Goal: Download file/media

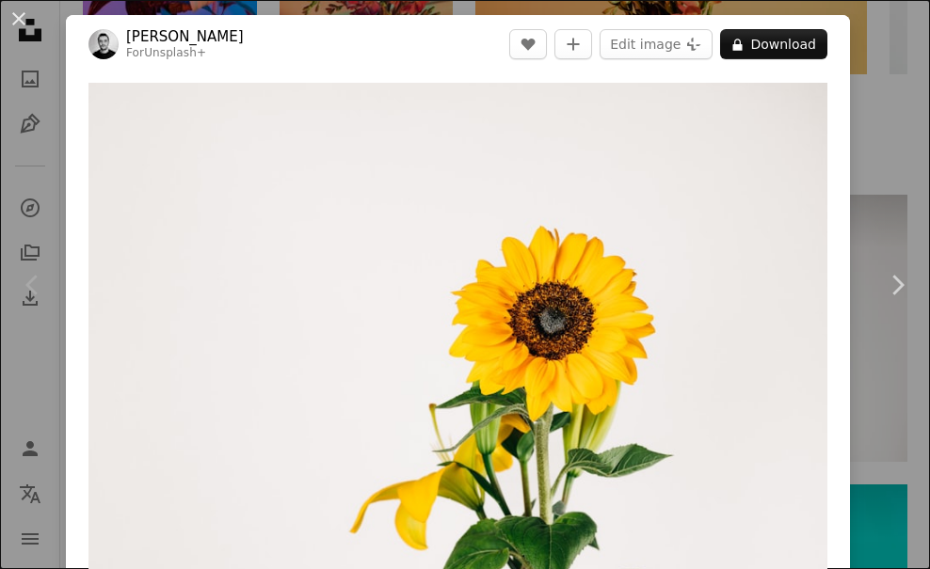
scroll to position [188, 0]
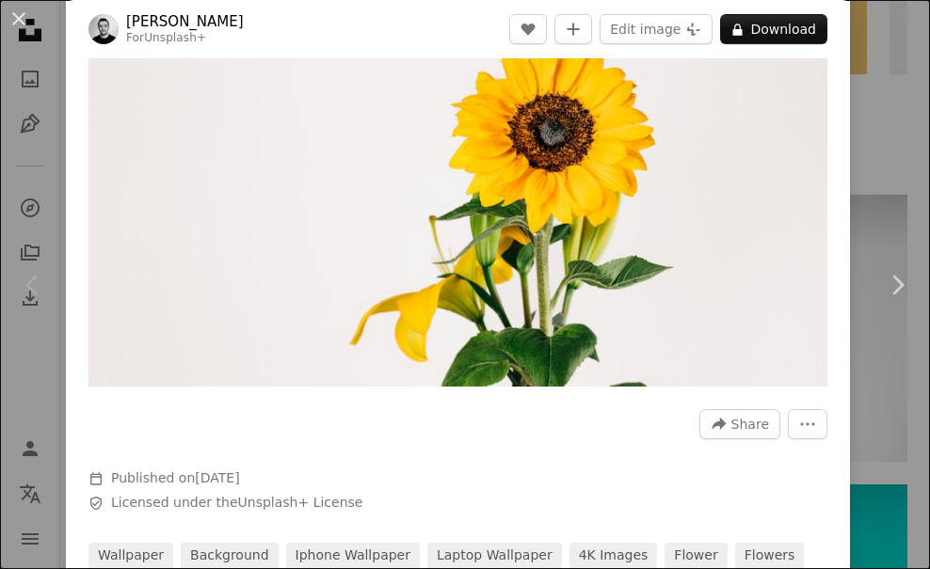
click at [754, 27] on button "A lock Download" at bounding box center [773, 29] width 107 height 30
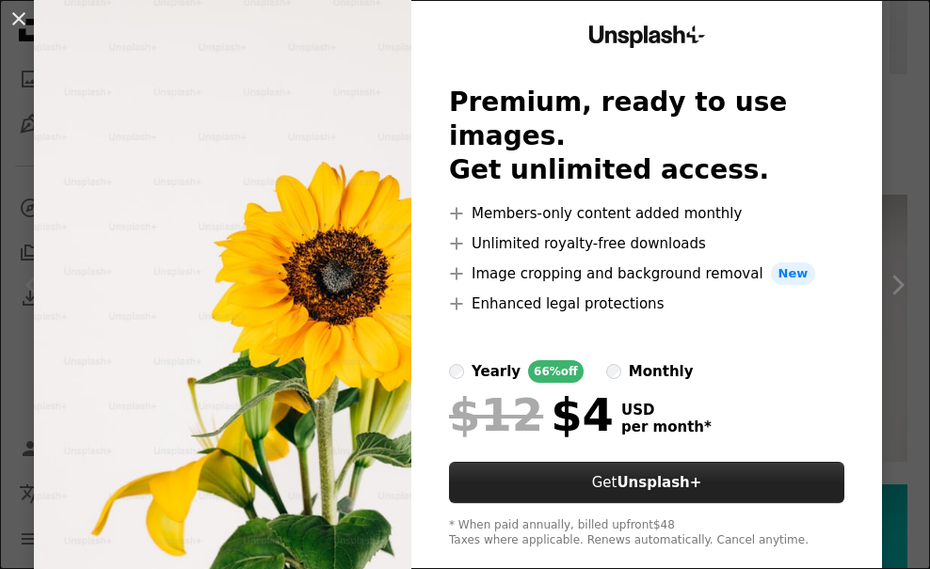
scroll to position [91, 0]
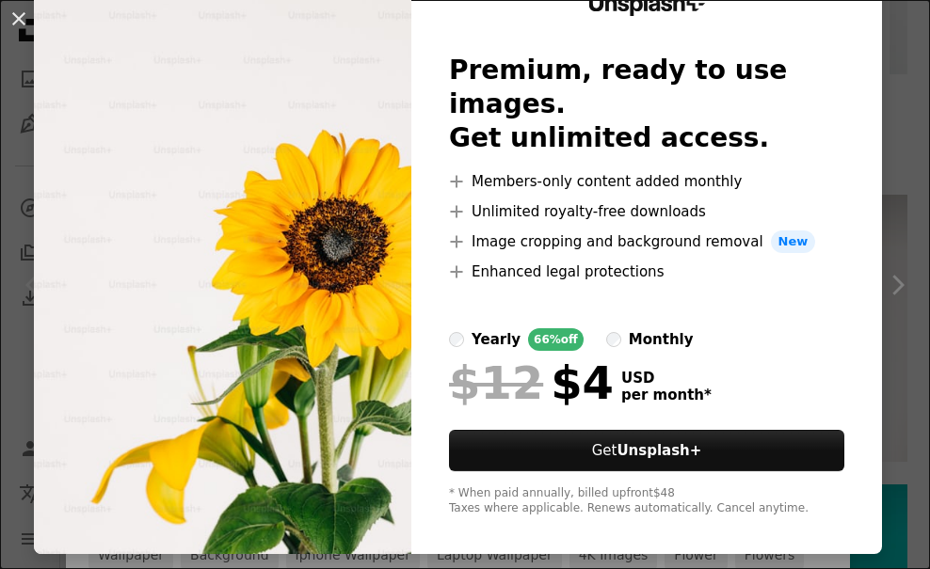
drag, startPoint x: 832, startPoint y: 201, endPoint x: 884, endPoint y: 195, distance: 53.1
click at [836, 201] on div "Unsplash+ Premium, ready to use images. Get unlimited access. A plus sign Membe…" at bounding box center [646, 255] width 470 height 598
click at [886, 195] on div "An X shape Unsplash+ Premium, ready to use images. Get unlimited access. A plus…" at bounding box center [465, 284] width 930 height 569
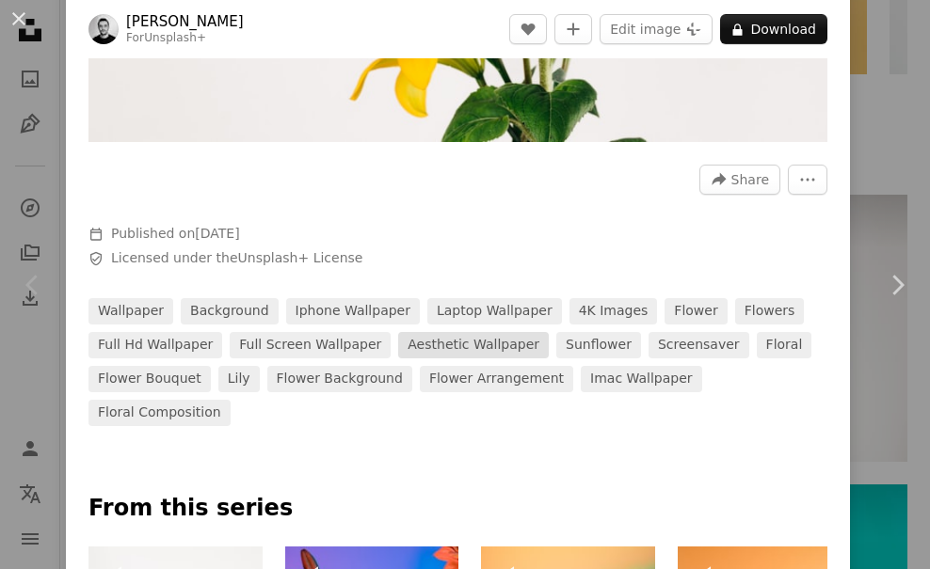
scroll to position [470, 0]
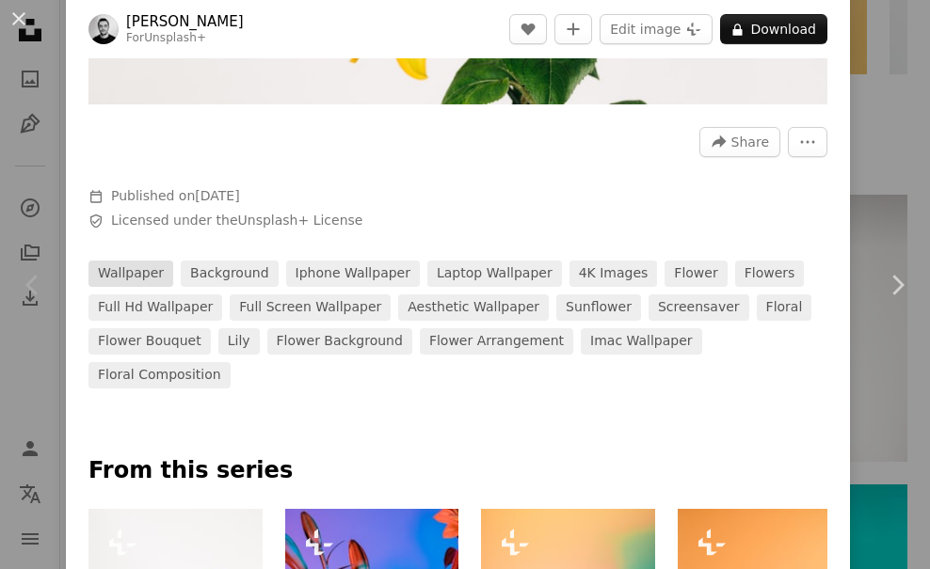
click at [118, 261] on link "wallpaper" at bounding box center [130, 274] width 85 height 26
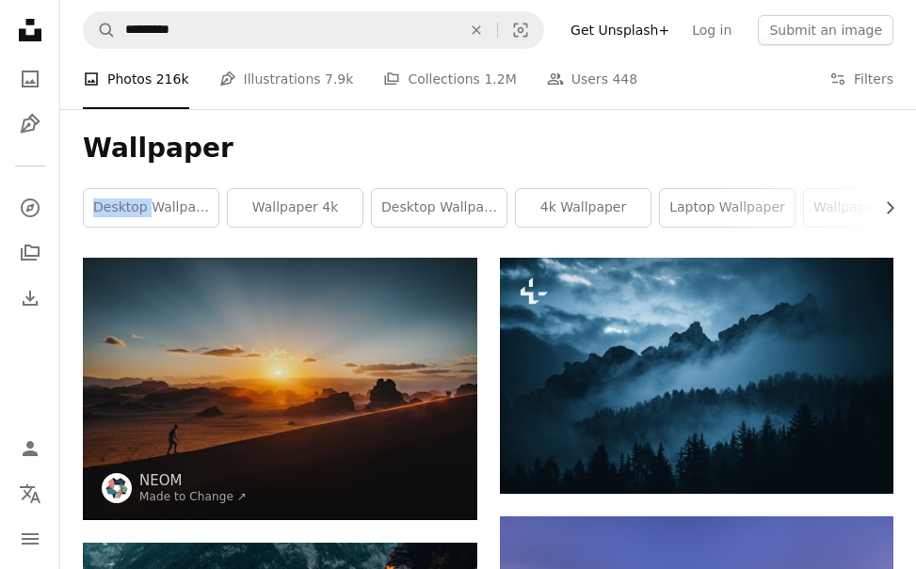
click at [117, 254] on div "Wallpaper Chevron right desktop wallpapers wallpaper 4k desktop wallpaper 4k wa…" at bounding box center [487, 183] width 855 height 149
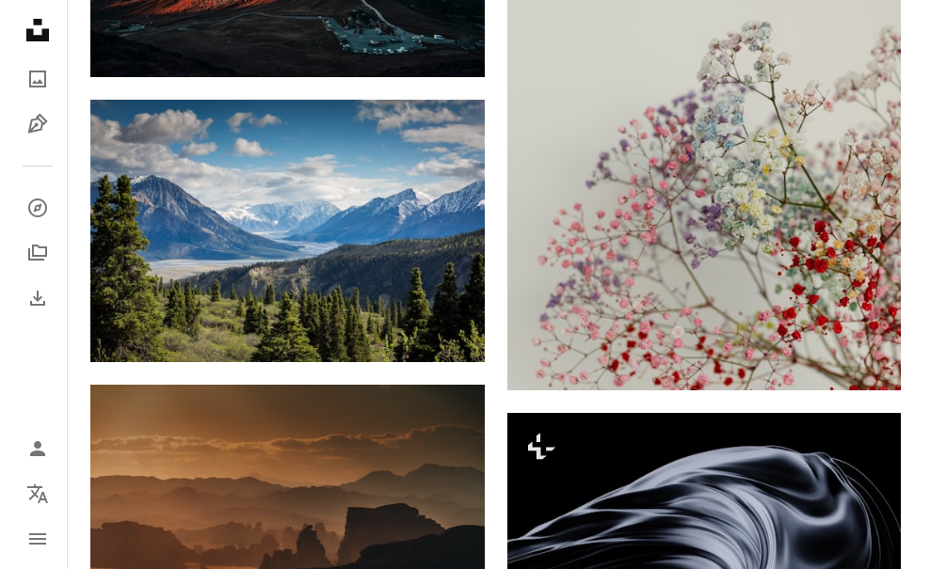
scroll to position [1223, 0]
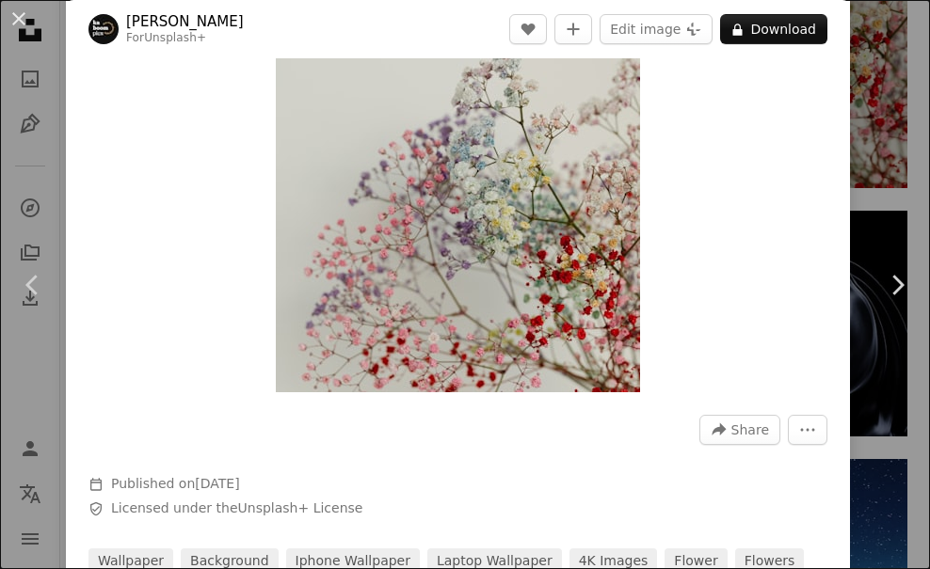
scroll to position [282, 0]
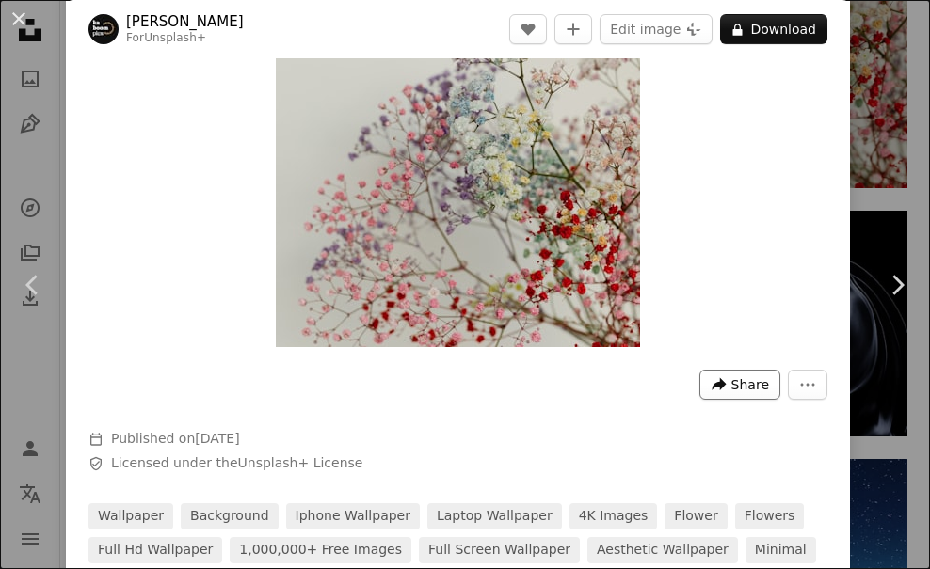
click at [746, 384] on span "Share" at bounding box center [750, 385] width 38 height 28
click at [302, 245] on dialog "An X shape Chevron left Chevron right [PERSON_NAME] For Unsplash+ A heart A plu…" at bounding box center [465, 284] width 930 height 569
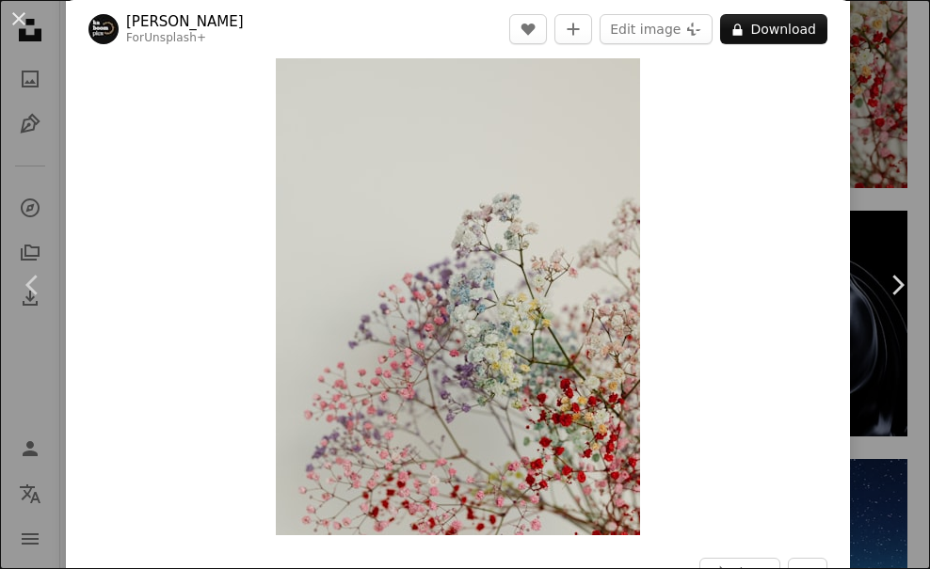
scroll to position [0, 0]
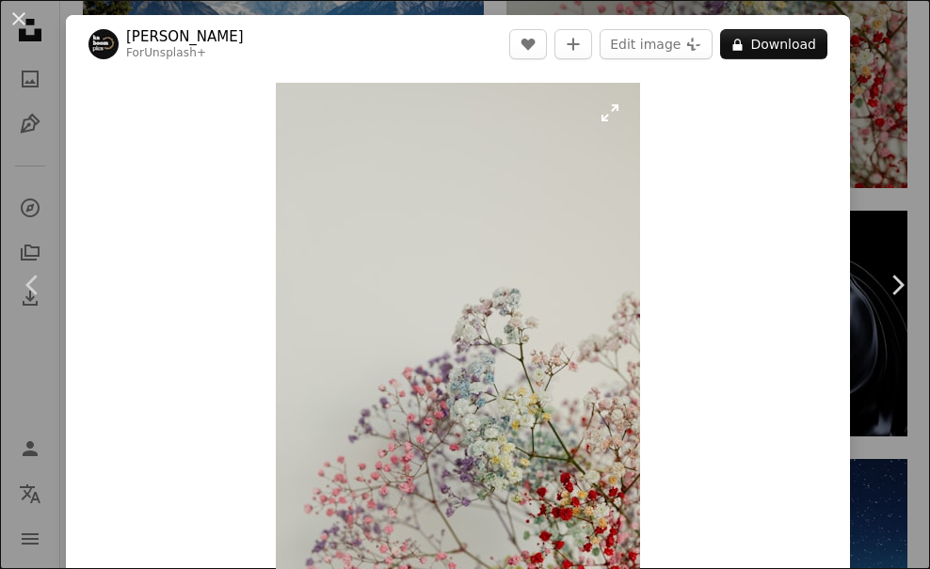
click at [606, 120] on img "Zoom in on this image" at bounding box center [458, 356] width 364 height 547
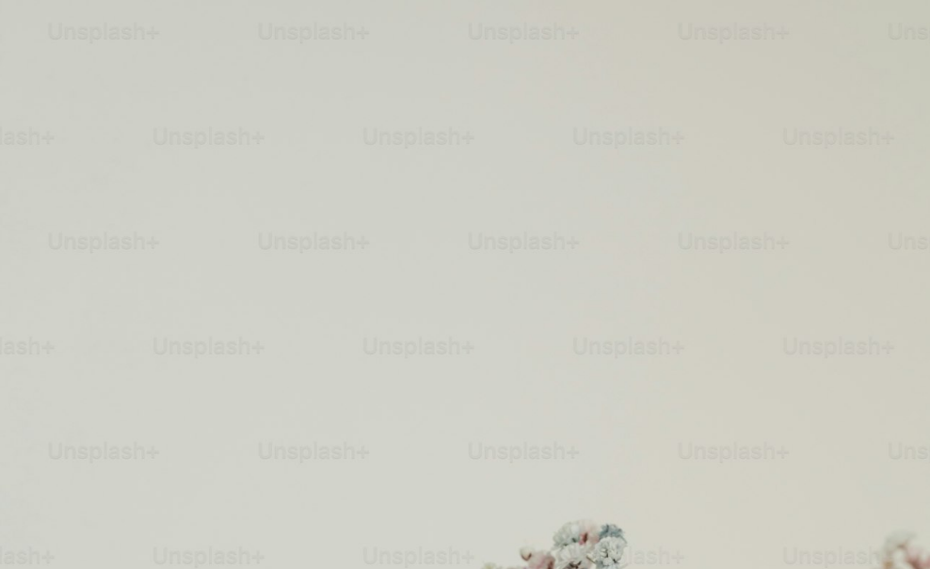
scroll to position [393, 0]
